Goal: Information Seeking & Learning: Learn about a topic

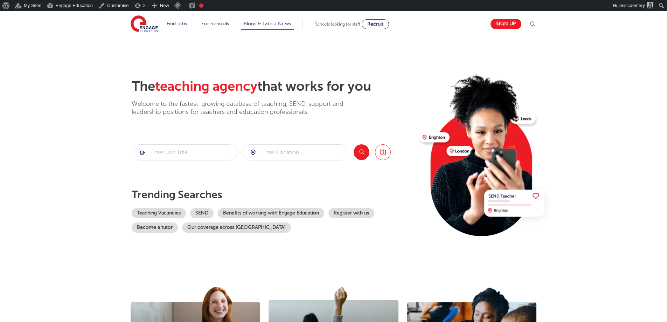
click at [277, 18] on li "Blogs & Latest News" at bounding box center [267, 24] width 53 height 12
click at [281, 25] on link "Blogs & Latest News" at bounding box center [268, 23] width 48 height 5
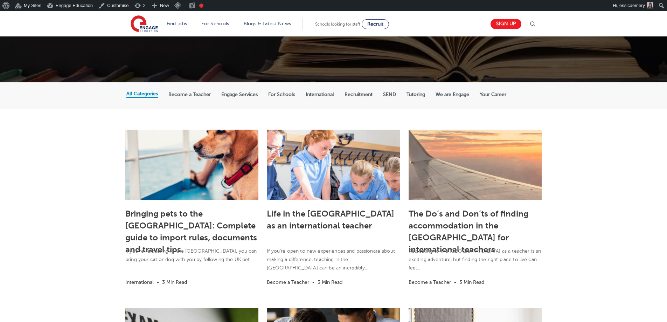
scroll to position [105, 0]
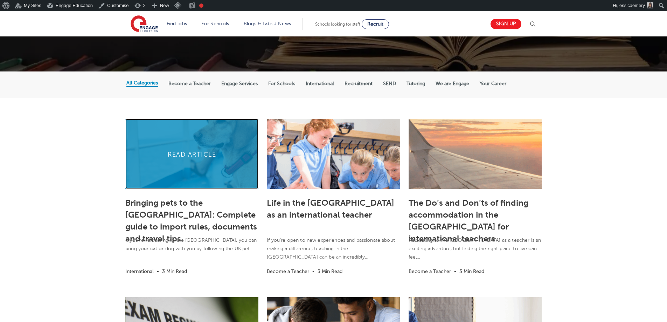
click at [175, 154] on link at bounding box center [191, 154] width 133 height 70
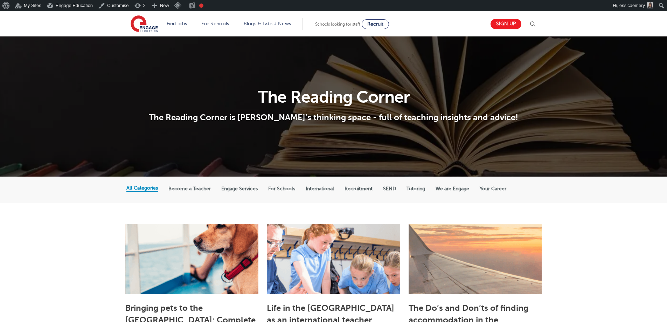
scroll to position [105, 0]
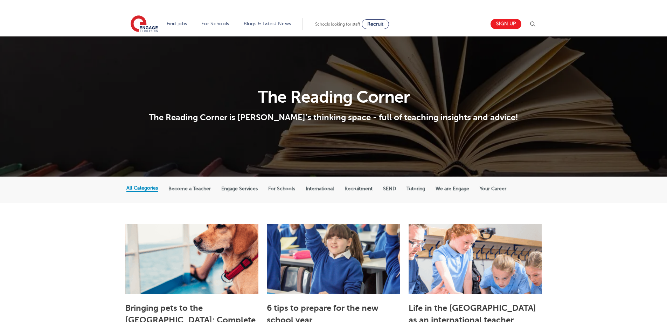
scroll to position [105, 0]
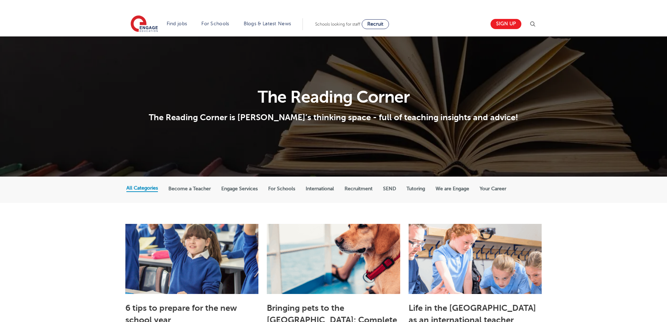
scroll to position [105, 0]
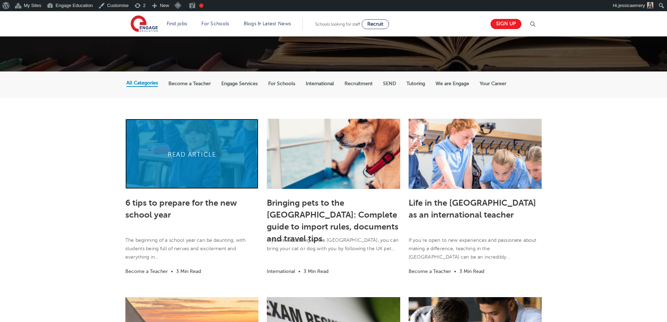
click at [210, 150] on link at bounding box center [191, 154] width 133 height 70
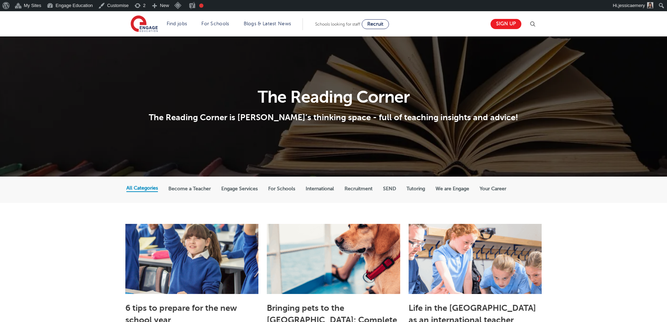
scroll to position [105, 0]
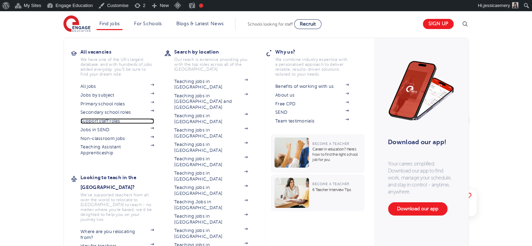
click at [112, 120] on link "Support staff roles" at bounding box center [116, 121] width 73 height 6
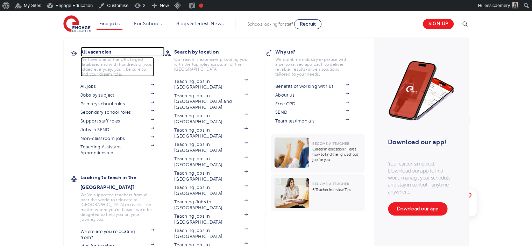
click at [97, 52] on h3 "All vacancies" at bounding box center [122, 52] width 84 height 10
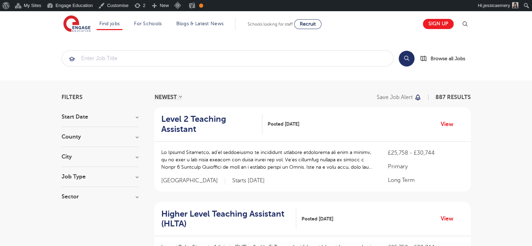
click at [84, 118] on h3 "Start Date" at bounding box center [100, 117] width 77 height 6
click at [72, 132] on label "September 129" at bounding box center [93, 131] width 42 height 9
click at [72, 132] on input "September 129" at bounding box center [74, 130] width 5 height 5
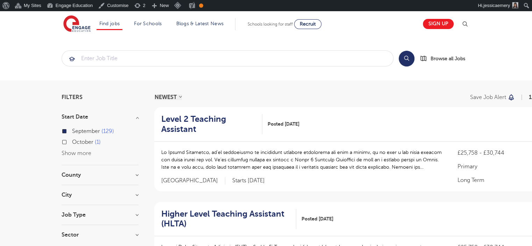
scroll to position [35, 0]
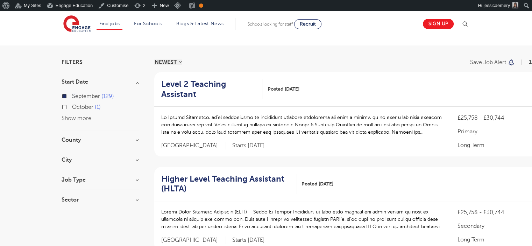
click at [80, 177] on h3 "Job Type" at bounding box center [100, 180] width 77 height 6
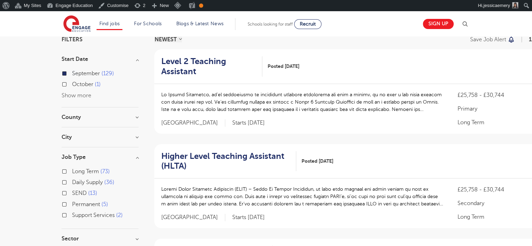
scroll to position [70, 0]
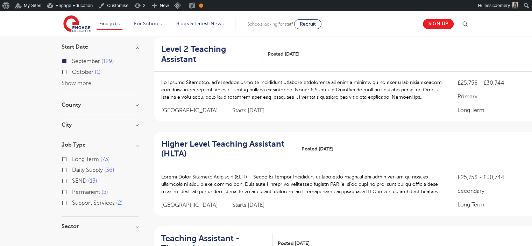
click at [72, 202] on label "Support Services 2" at bounding box center [97, 202] width 51 height 9
click at [72, 202] on input "Support Services 2" at bounding box center [74, 202] width 5 height 5
checkbox input "true"
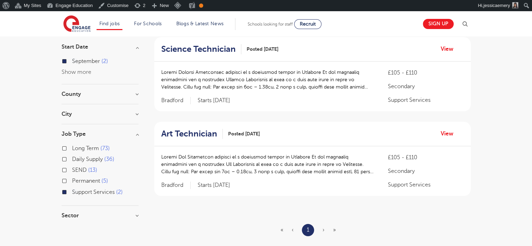
click at [33, 170] on div "Filters Start Date [DATE] Show more County Bradford 2 Show more City Bradford 2…" at bounding box center [266, 144] width 532 height 268
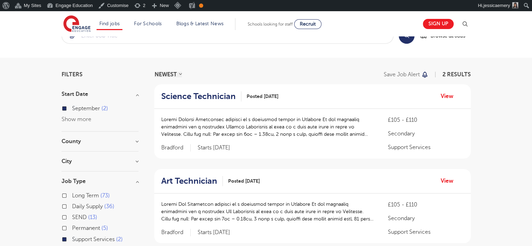
scroll to position [35, 0]
